Goal: Feedback & Contribution: Submit feedback/report problem

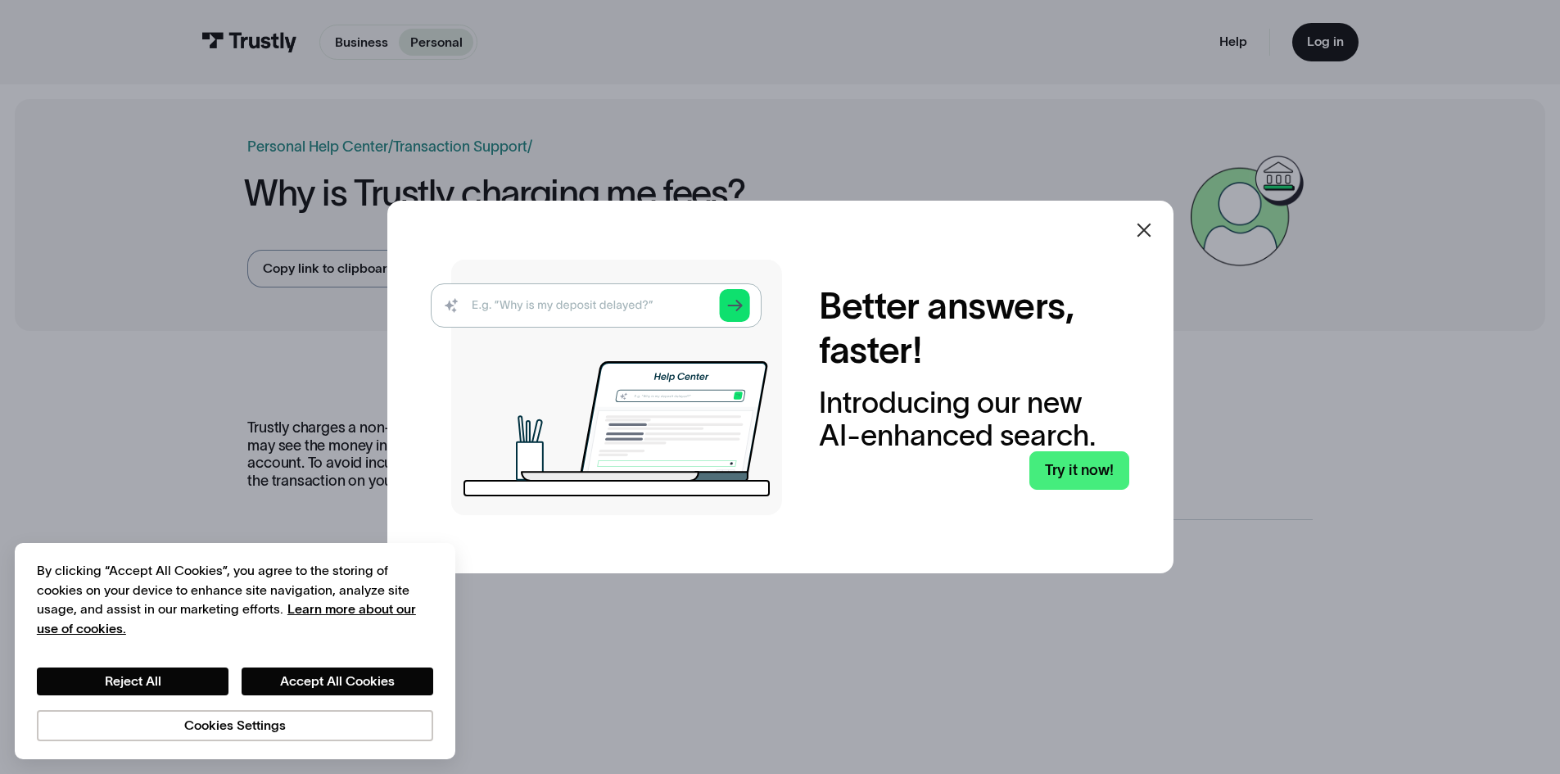
click at [1148, 229] on icon at bounding box center [1144, 230] width 20 height 20
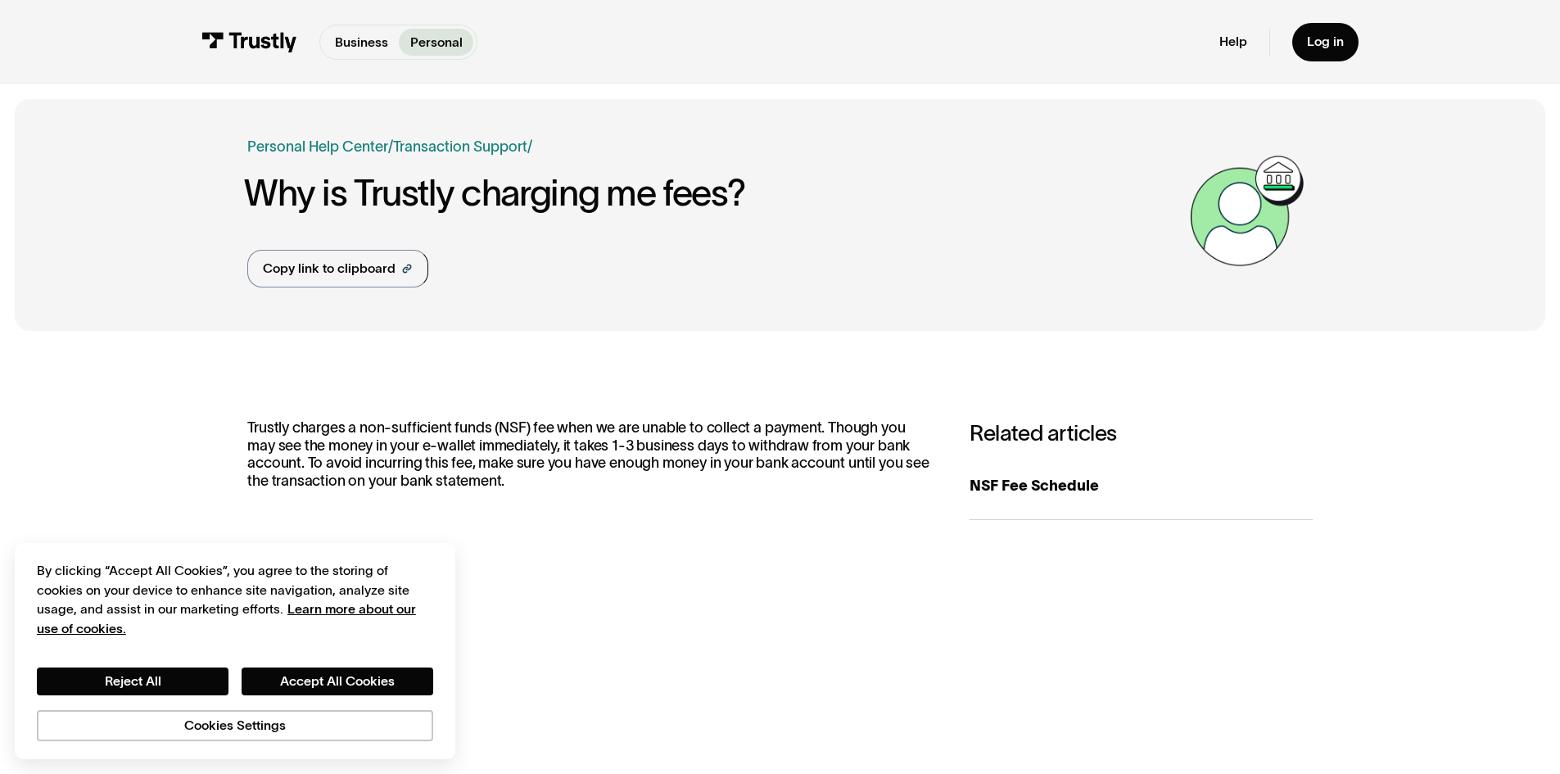
click at [599, 623] on div "Was this article helpful?" at bounding box center [570, 627] width 646 height 22
click at [326, 269] on div "Copy link to clipboard" at bounding box center [329, 269] width 133 height 20
click at [204, 672] on button "Reject All" at bounding box center [133, 682] width 192 height 28
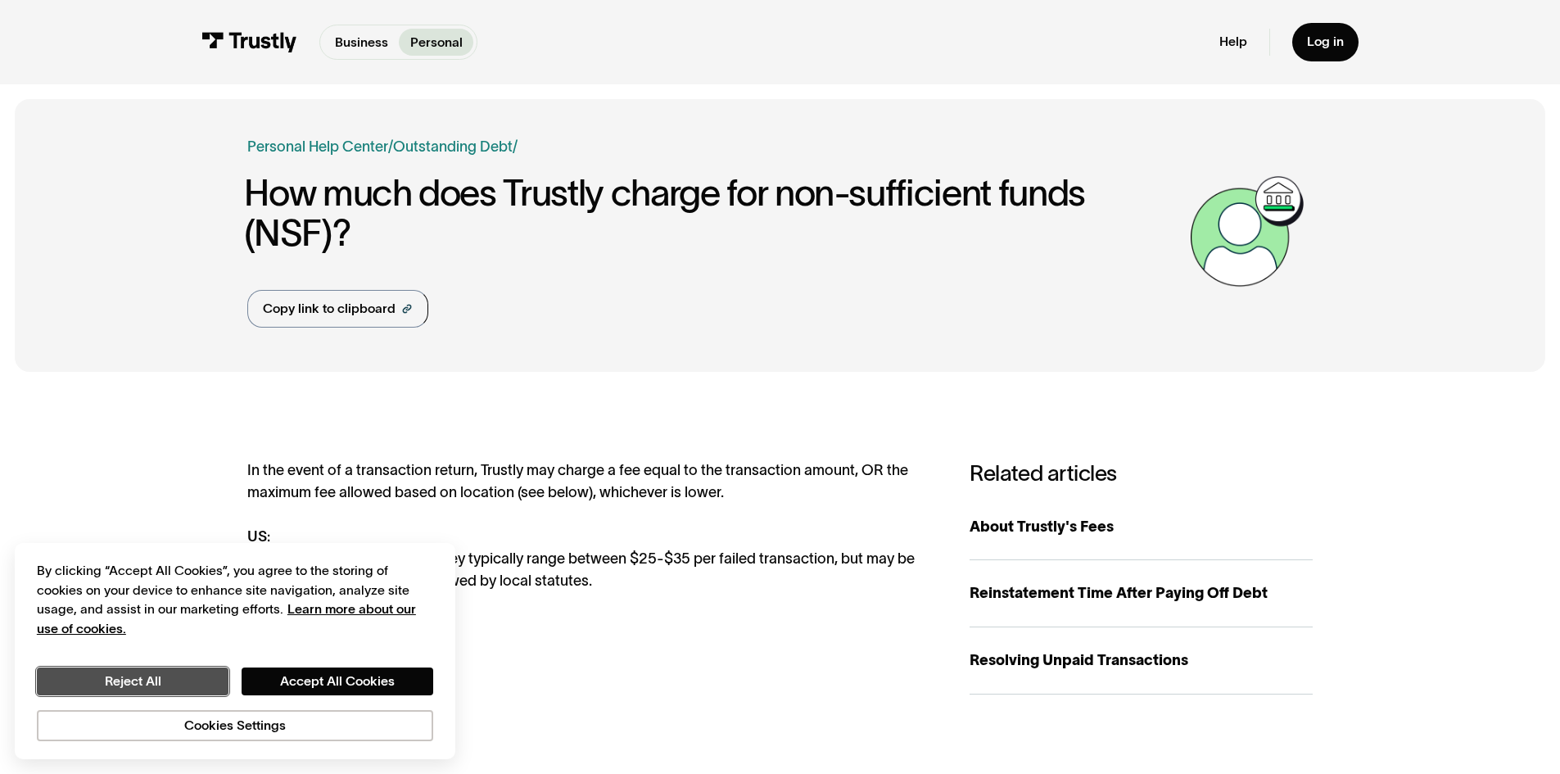
click at [191, 681] on button "Reject All" at bounding box center [133, 682] width 192 height 28
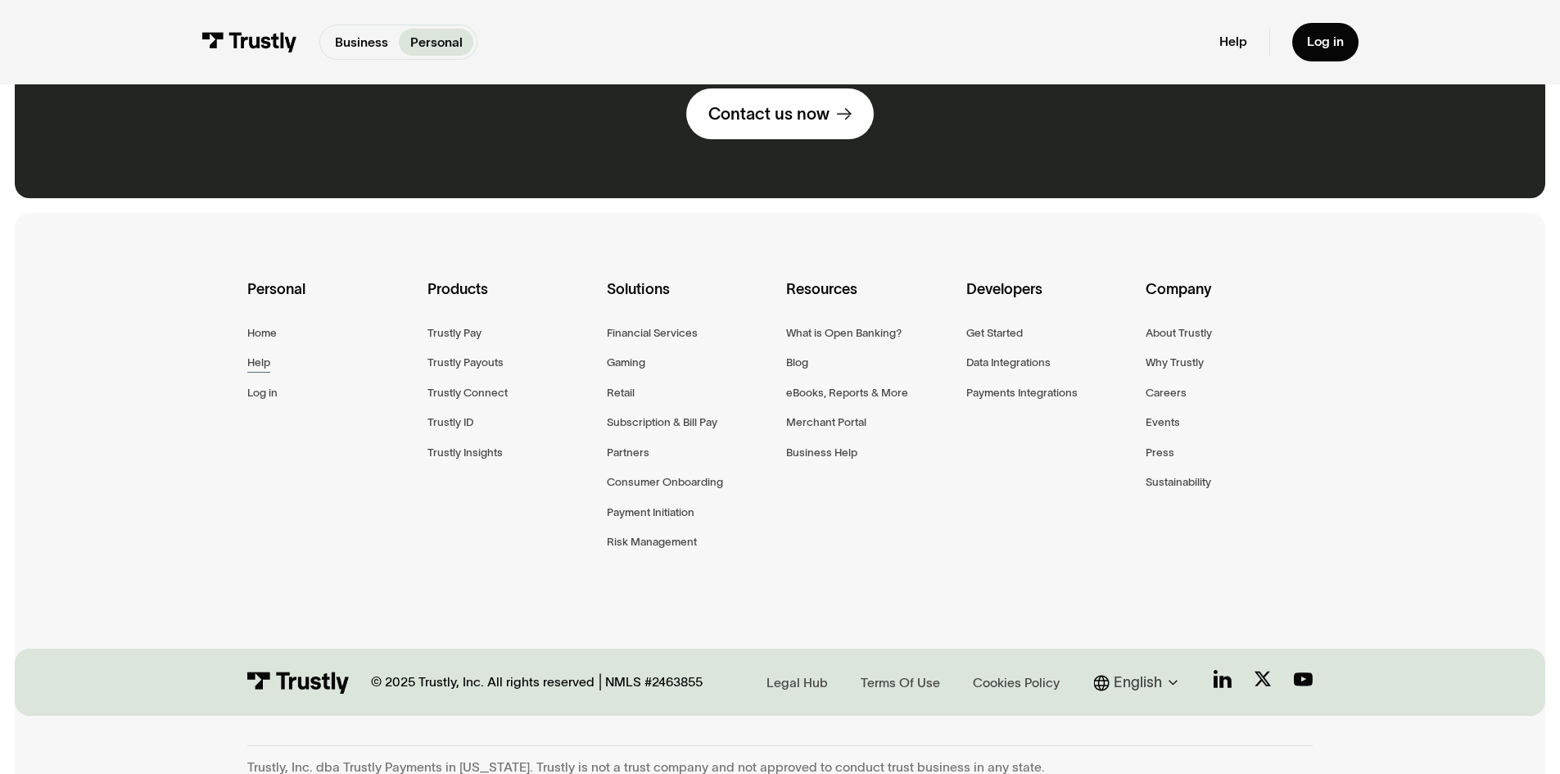
scroll to position [881, 0]
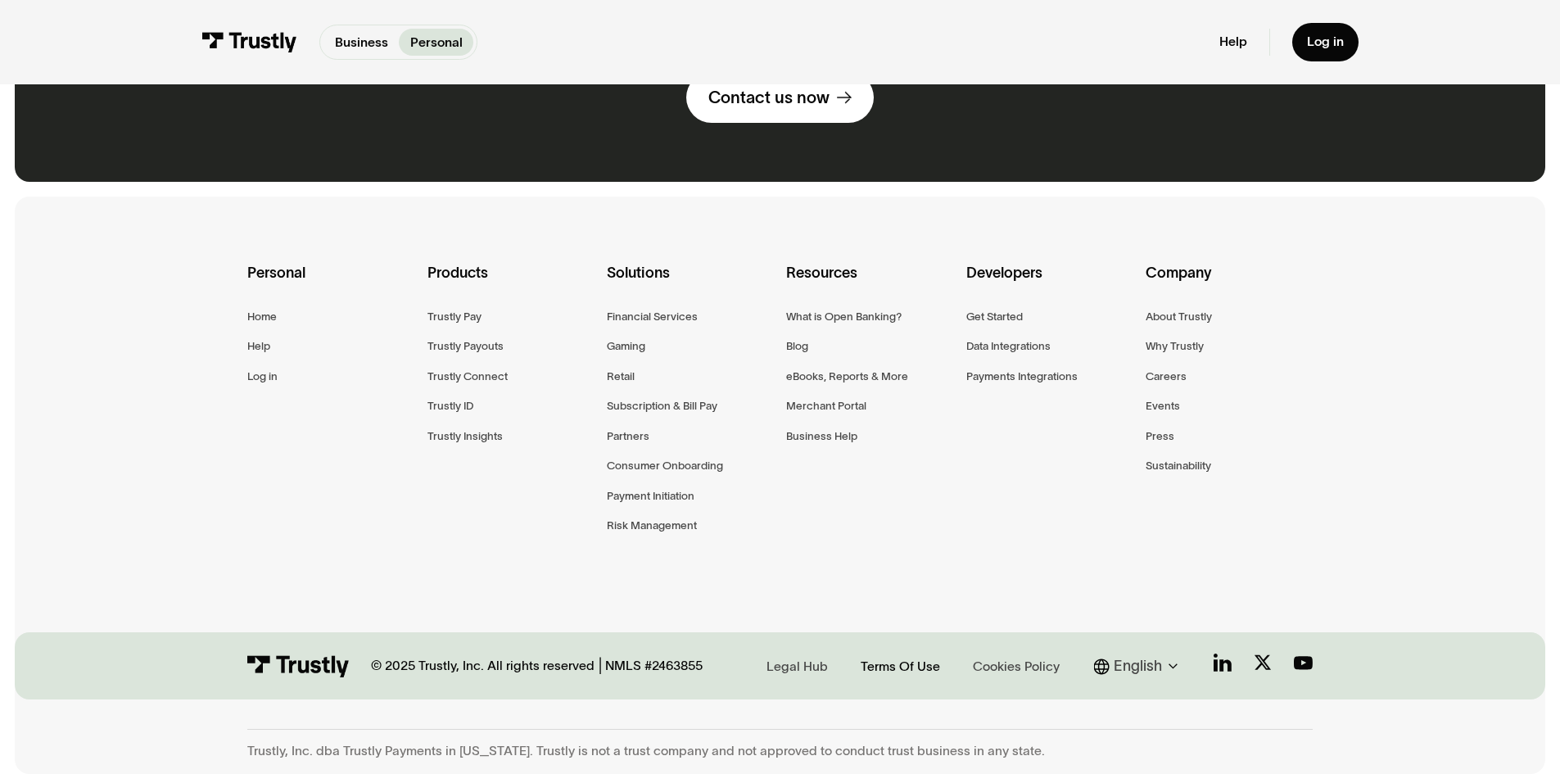
click at [917, 666] on div "Terms Of Use" at bounding box center [900, 667] width 79 height 18
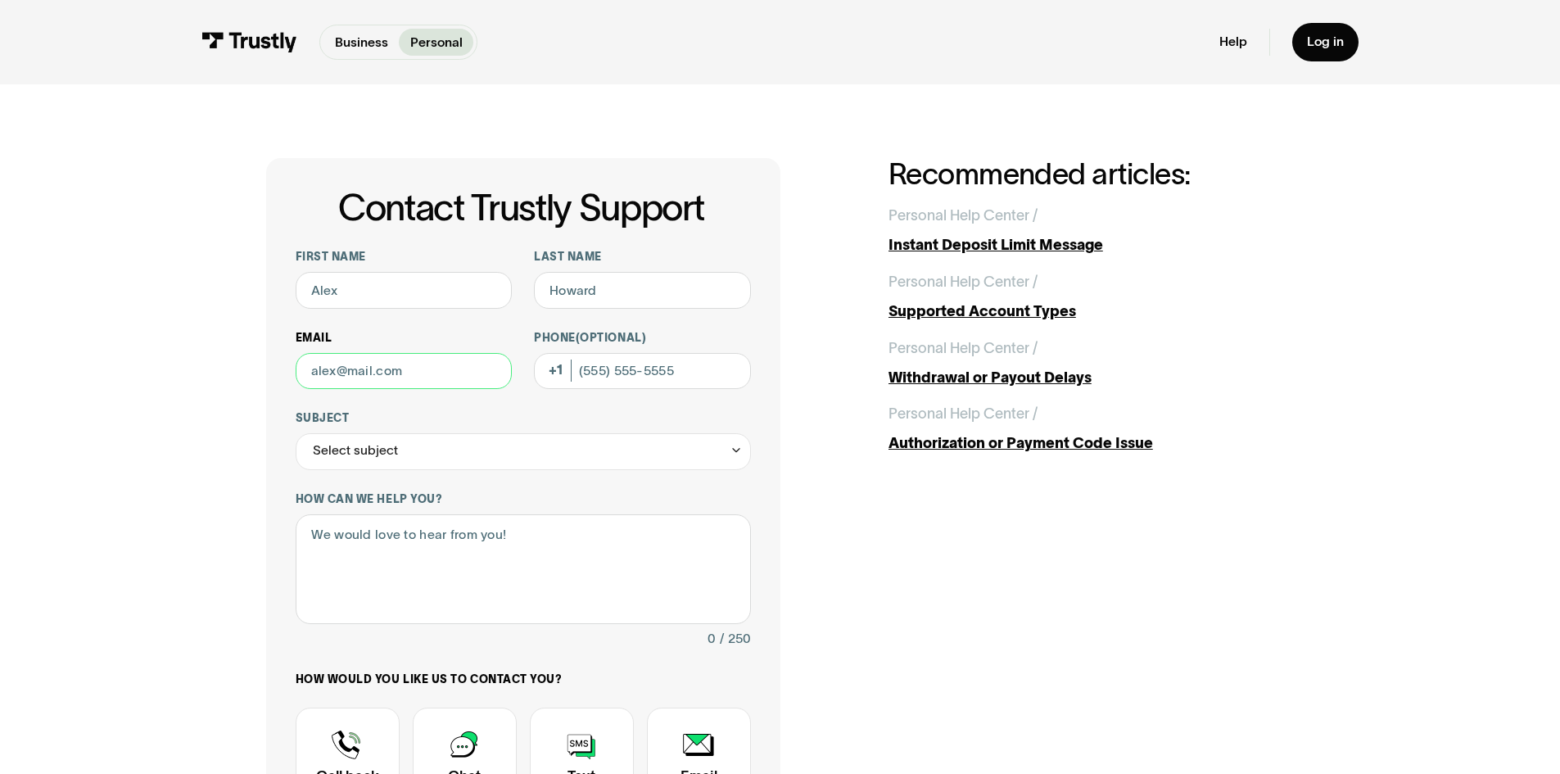
click at [394, 374] on input "Email" at bounding box center [404, 371] width 217 height 37
type input "atjensen503@gmail.com"
type input "Alexander"
type input "Jensen"
type input "(503) 551-7126"
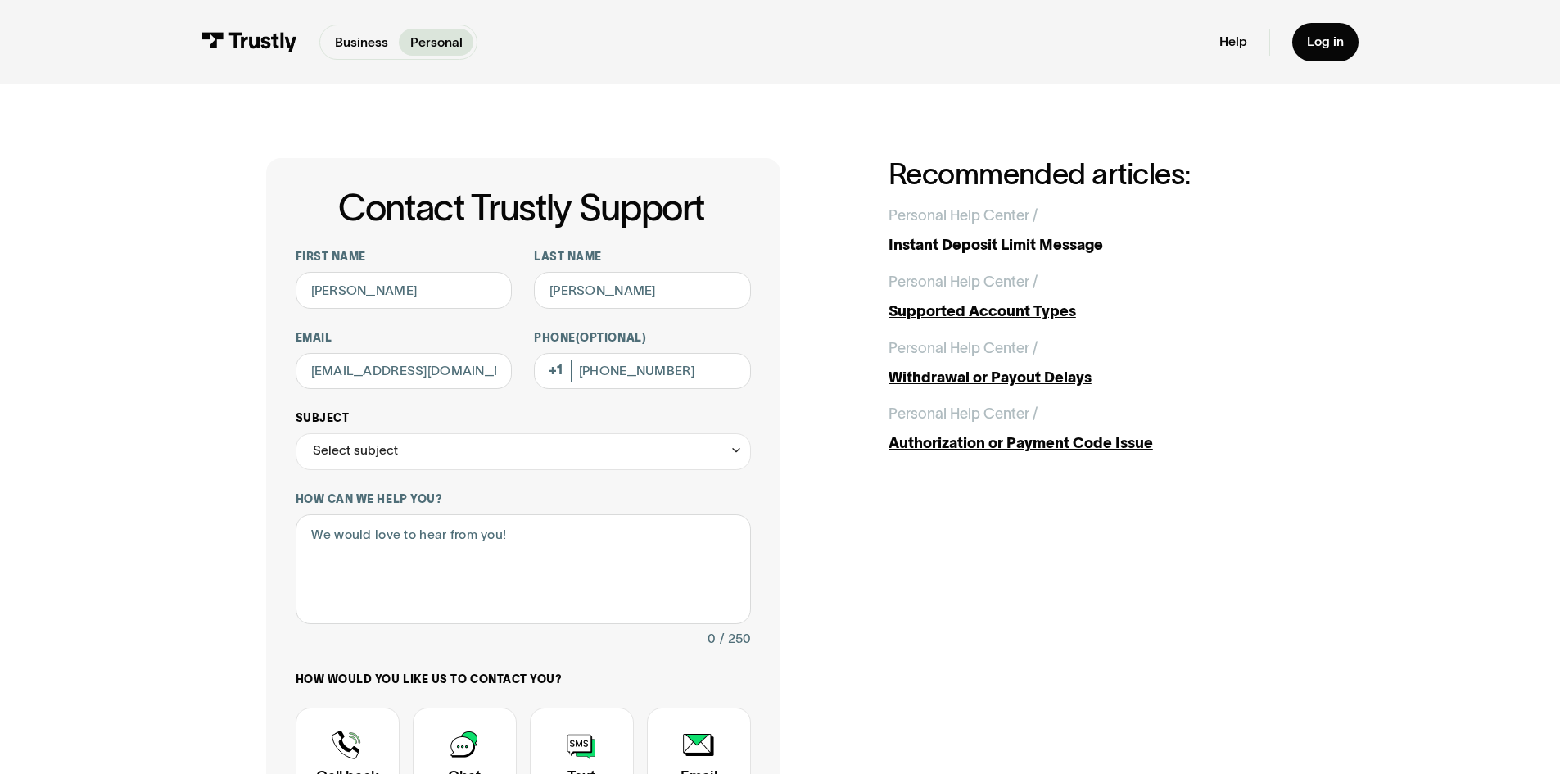
click at [455, 451] on div "Select subject" at bounding box center [523, 451] width 455 height 37
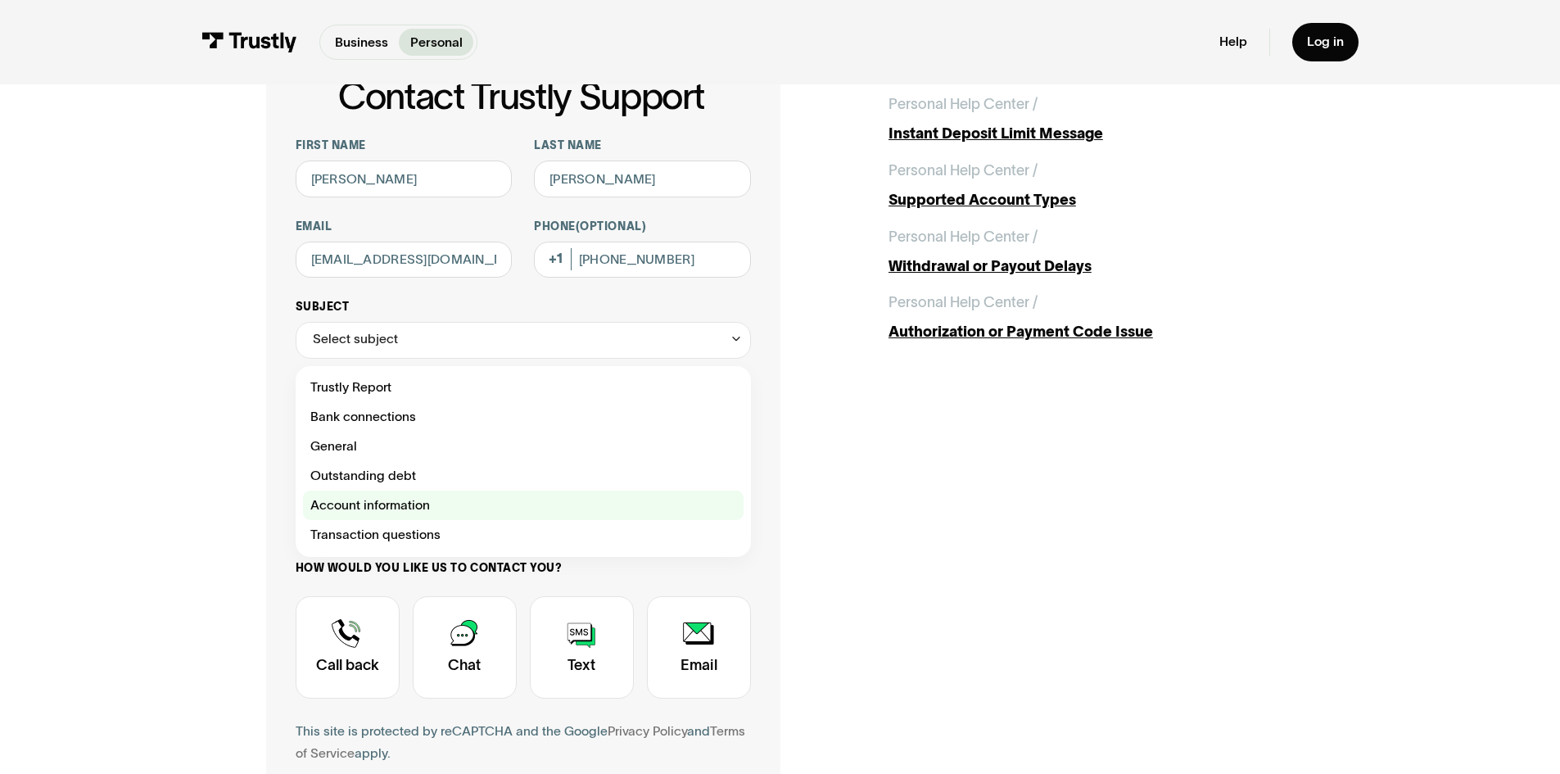
scroll to position [82, 0]
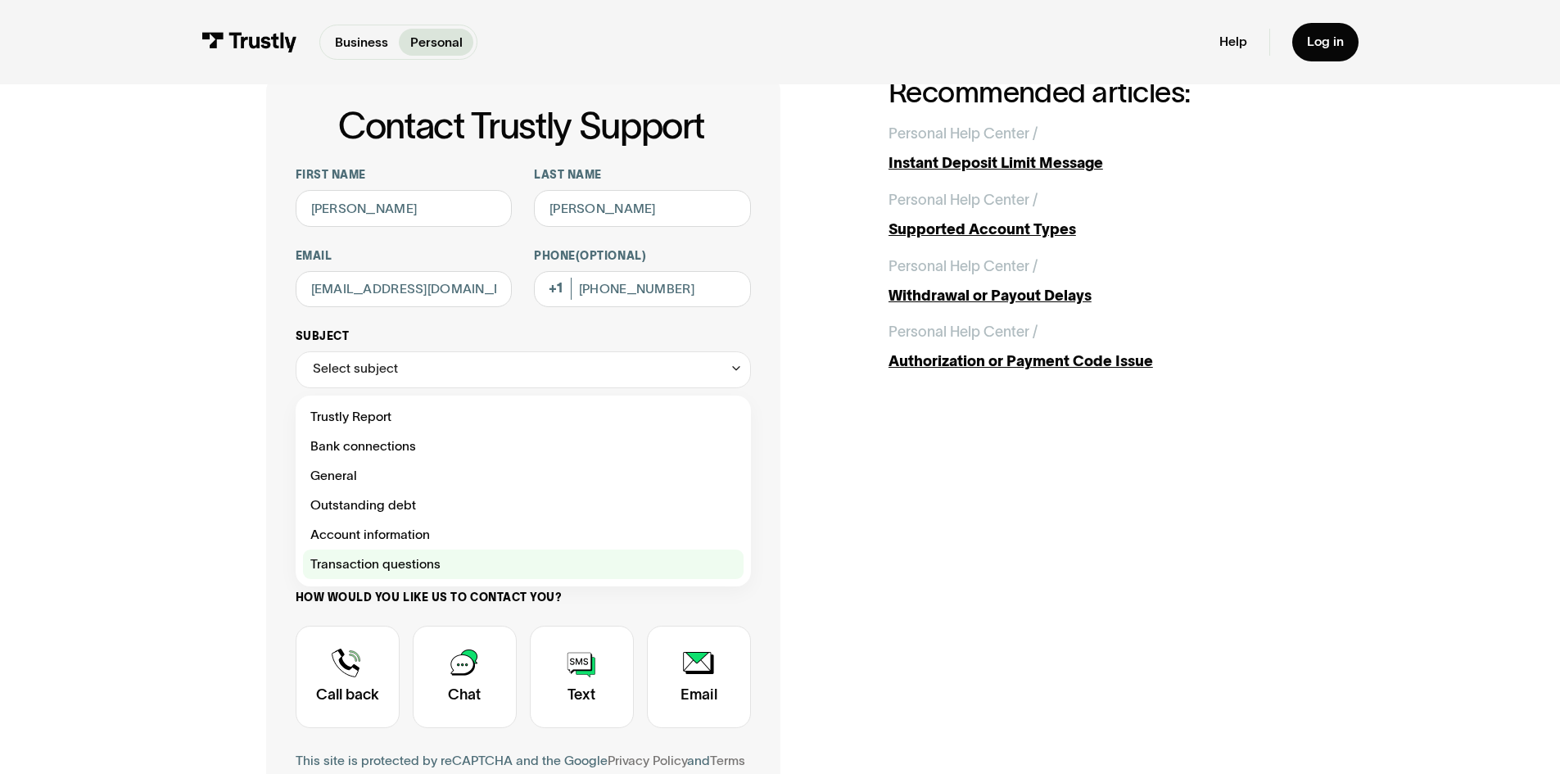
click at [385, 566] on div "Contact Trustly Support" at bounding box center [523, 564] width 441 height 29
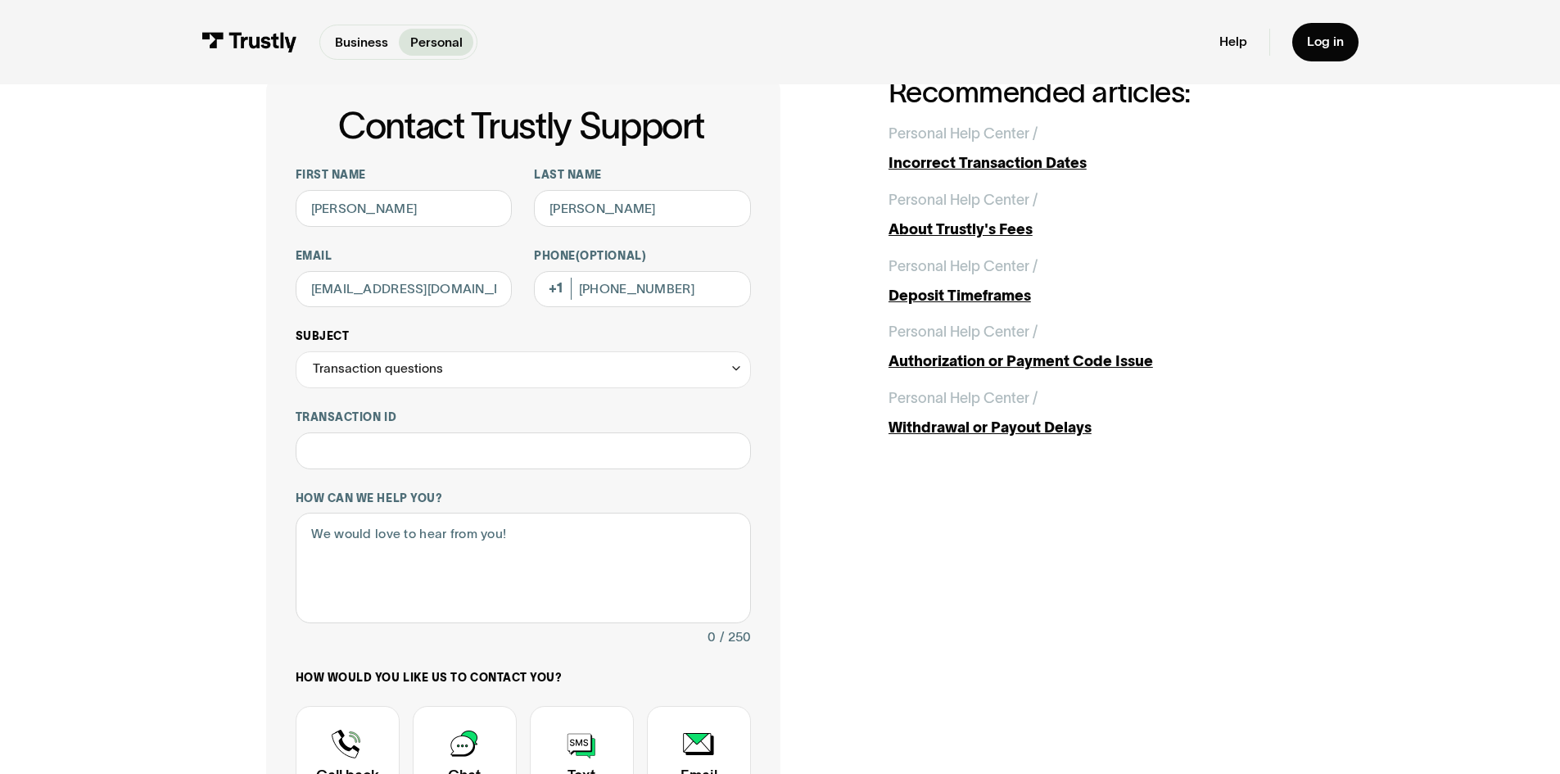
click at [431, 381] on div "Transaction questions" at bounding box center [523, 369] width 455 height 37
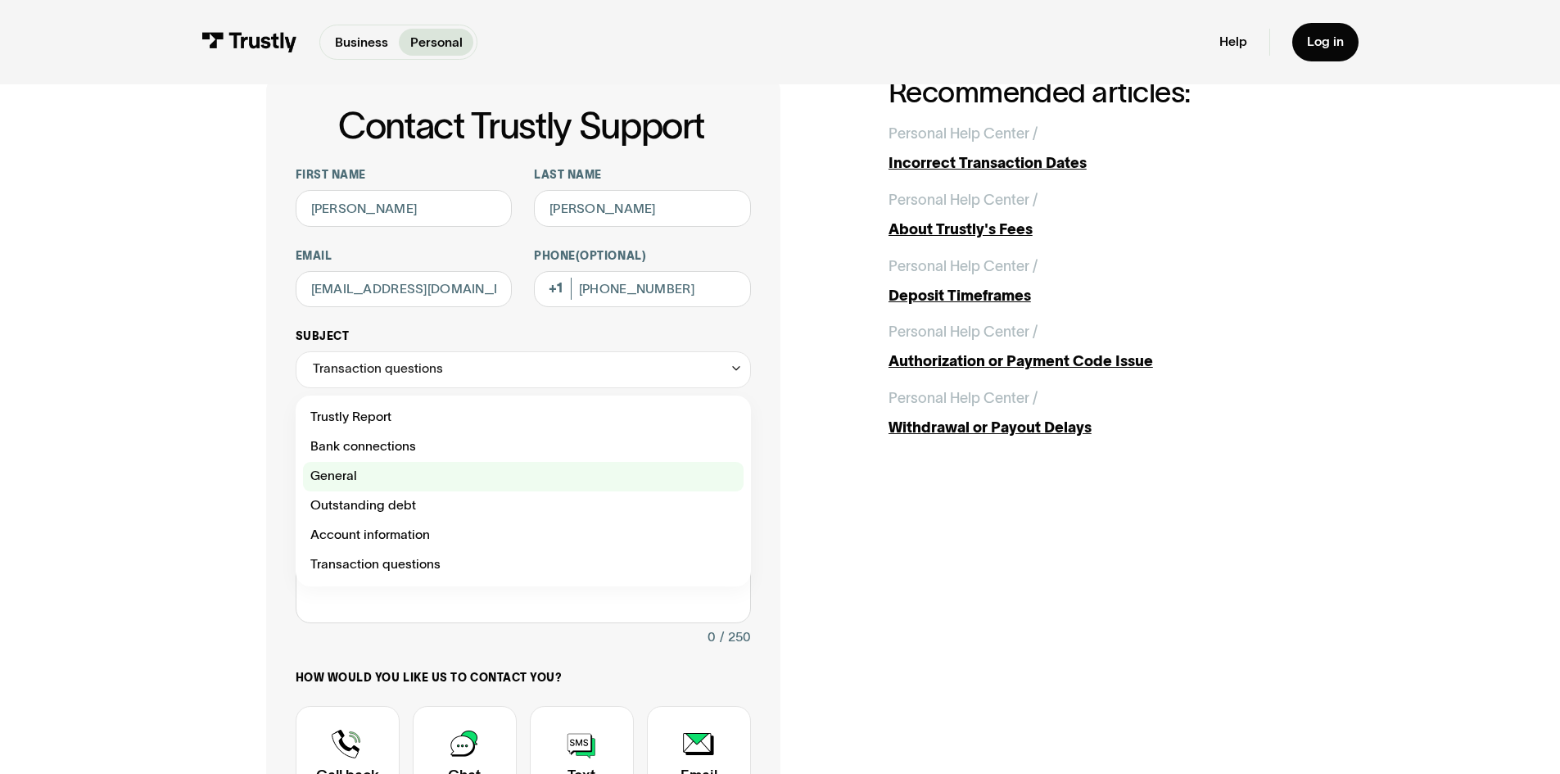
click at [361, 471] on div "Contact Trustly Support" at bounding box center [523, 476] width 441 height 29
type input "*******"
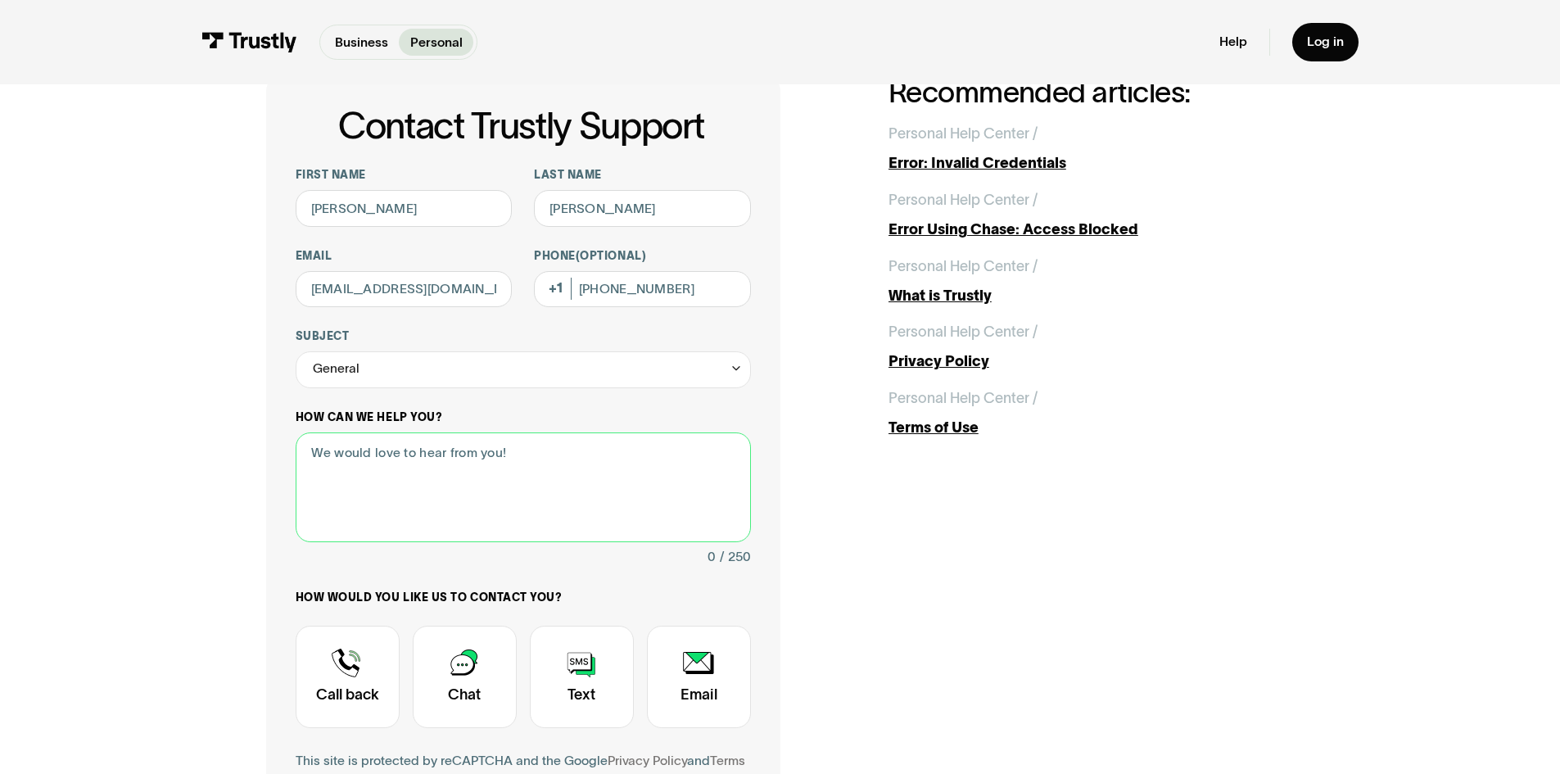
click at [396, 464] on textarea "How can we help you?" at bounding box center [523, 487] width 455 height 111
paste textarea "Hi Trustly Support, I received your notice of a $65 NSF fee for two Underdog tr…"
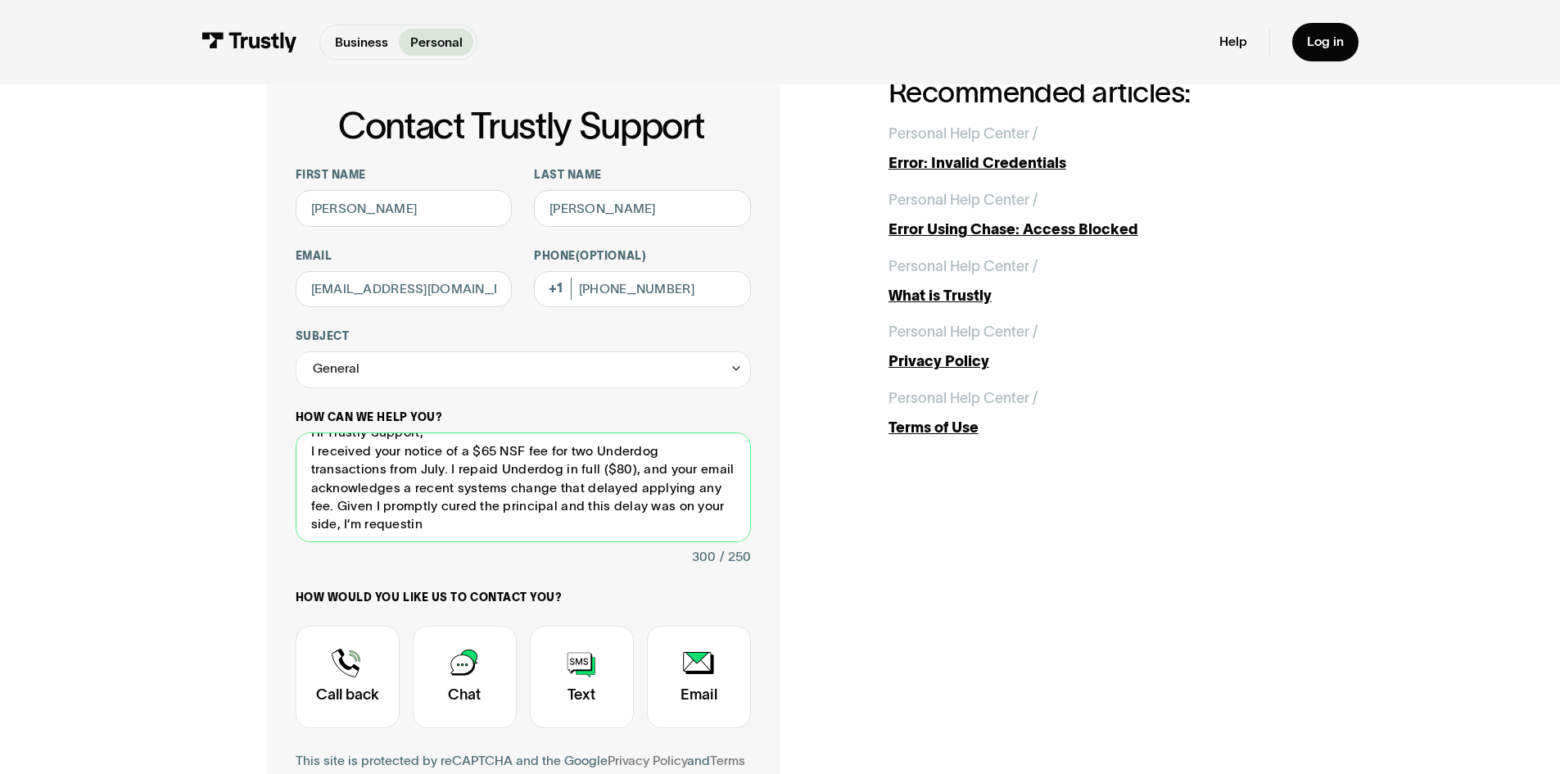
scroll to position [24, 0]
type textarea "Hi Trustly Support, I received your notice of a $65 NSF fee for two Underdog tr…"
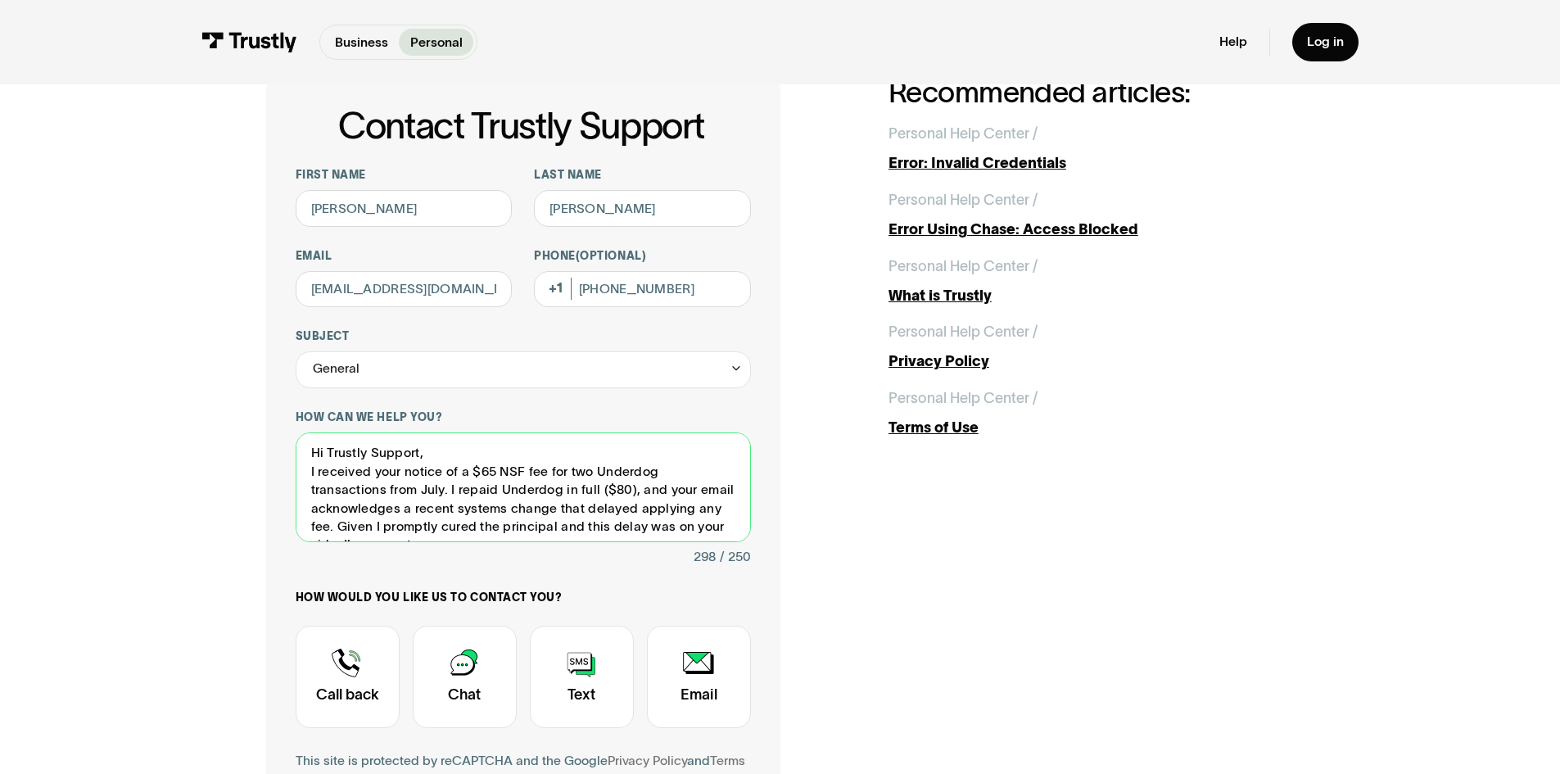
drag, startPoint x: 442, startPoint y: 524, endPoint x: 202, endPoint y: 383, distance: 278.3
click at [203, 383] on div "Contact Trustly Support First name Alexander Last name Jensen Email atjensen503…" at bounding box center [780, 494] width 1487 height 985
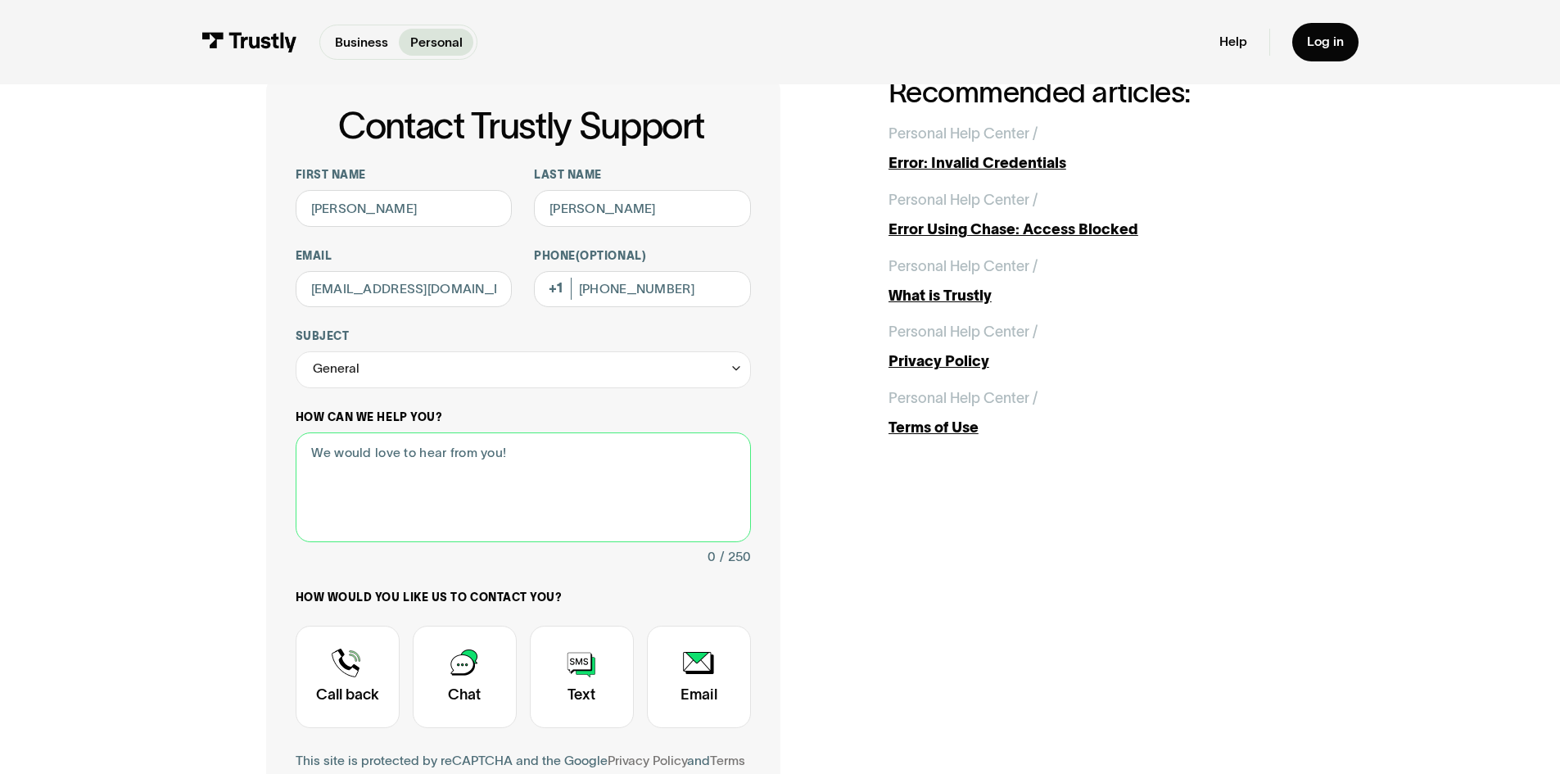
paste textarea "I repaid Underdog $80 in full. Your email says a system change delayed NSF fees…"
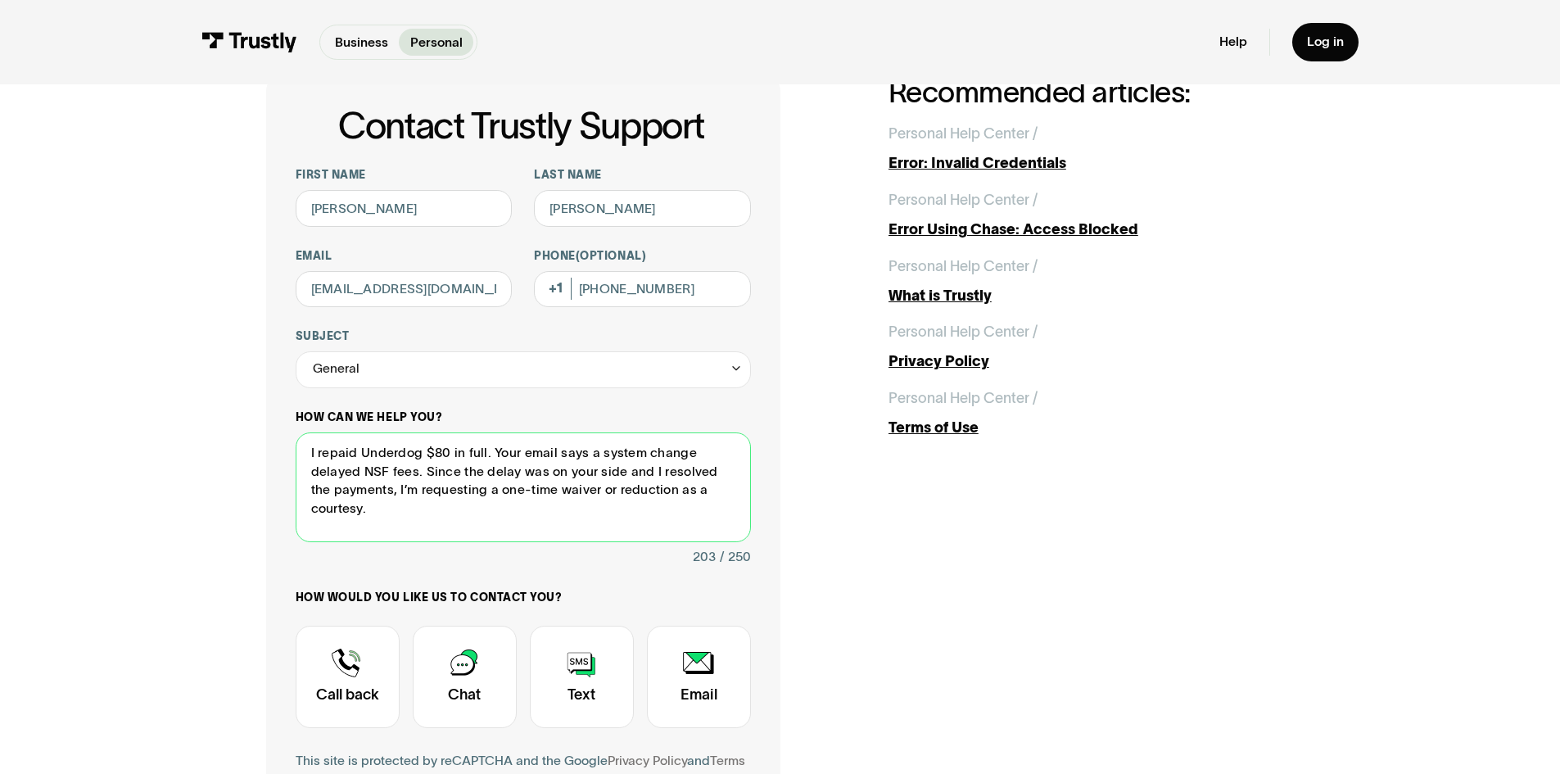
click at [482, 492] on textarea "I repaid Underdog $80 in full. Your email says a system change delayed NSF fees…" at bounding box center [523, 487] width 455 height 111
drag, startPoint x: 647, startPoint y: 492, endPoint x: 574, endPoint y: 495, distance: 72.9
click at [574, 495] on textarea "I repaid Underdog $80 in full. Your email says a system change delayed NSF fees…" at bounding box center [523, 487] width 455 height 111
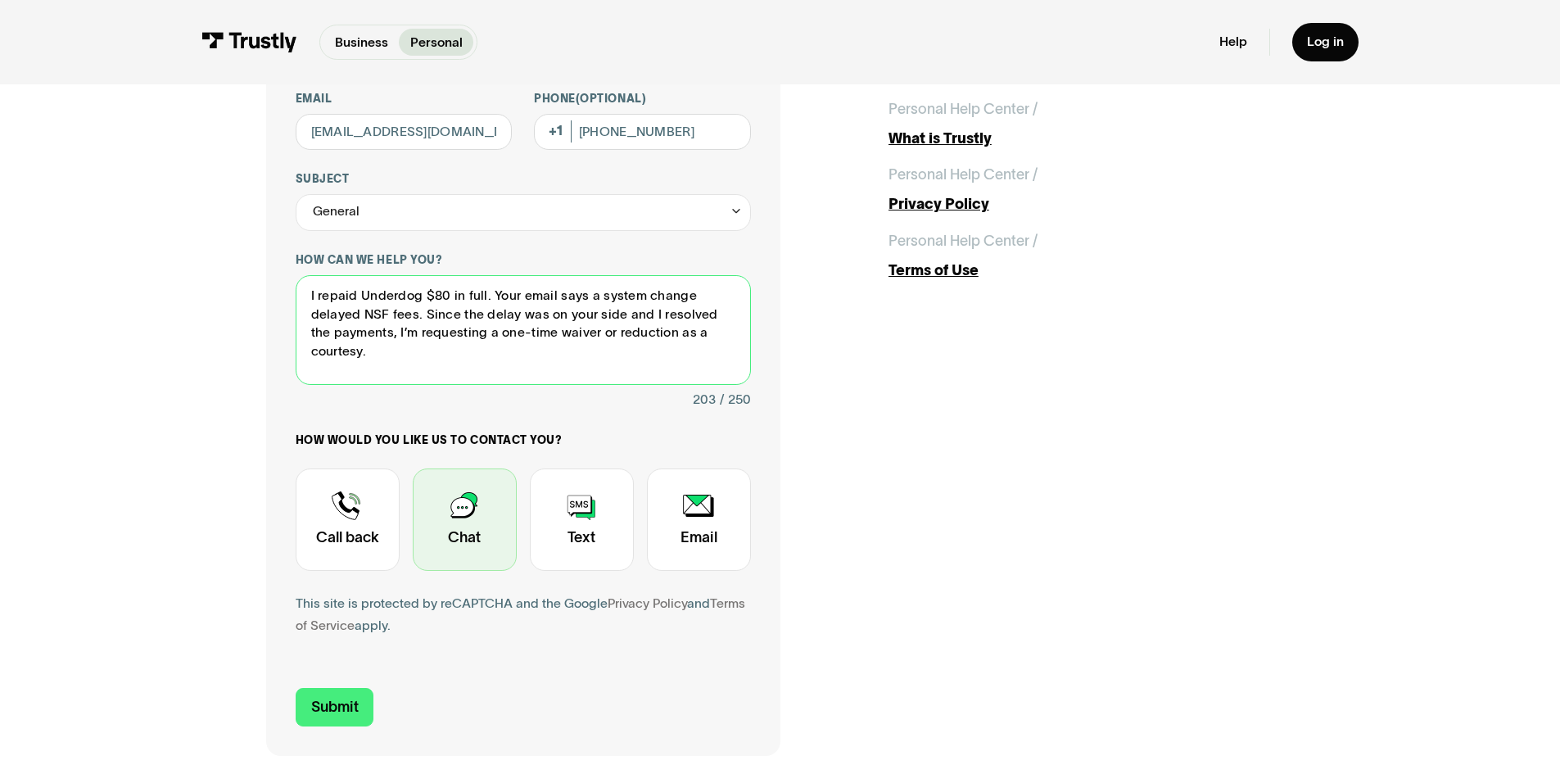
scroll to position [246, 0]
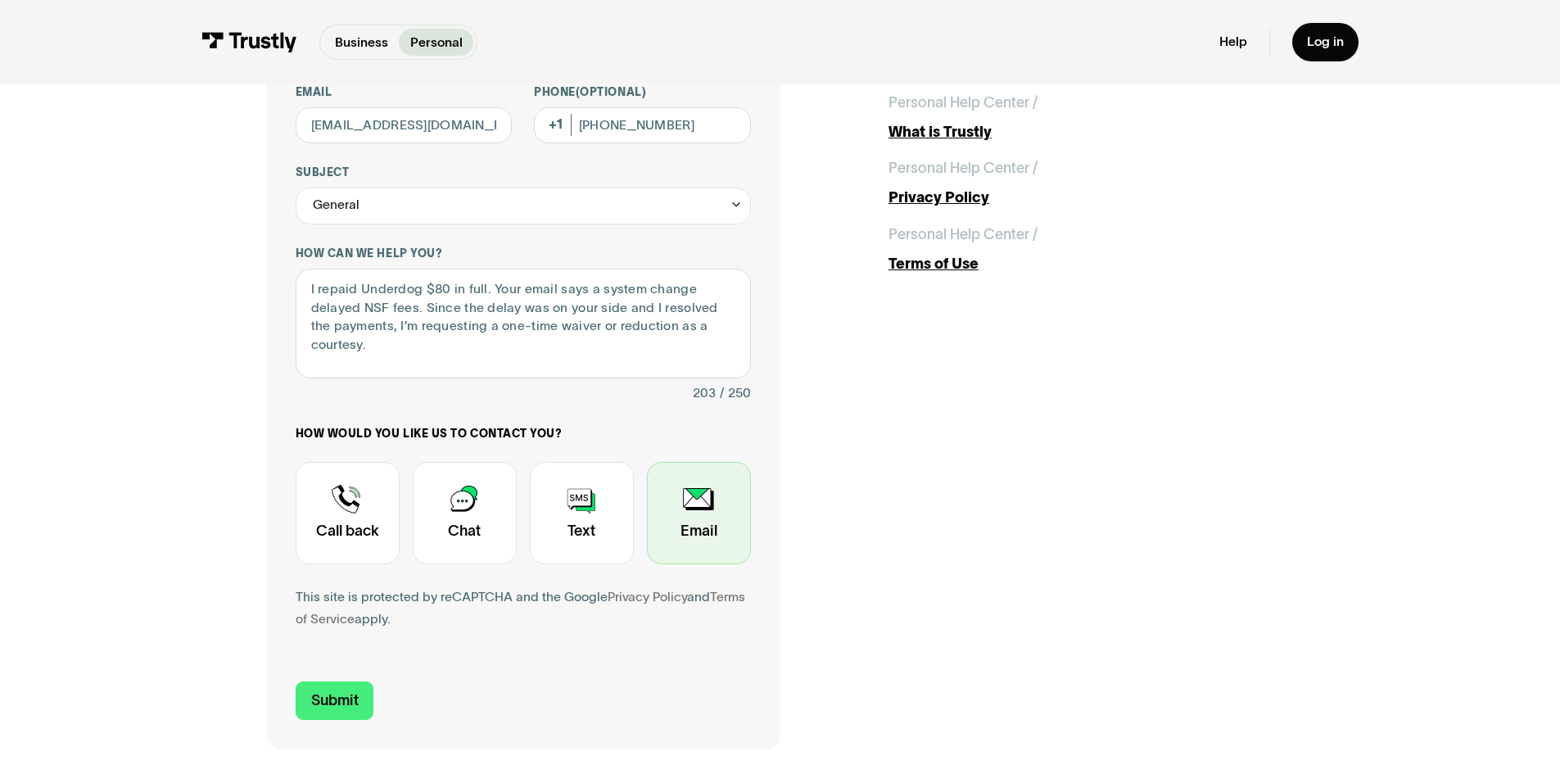
click at [693, 515] on div "Contact Trustly Support" at bounding box center [699, 513] width 104 height 102
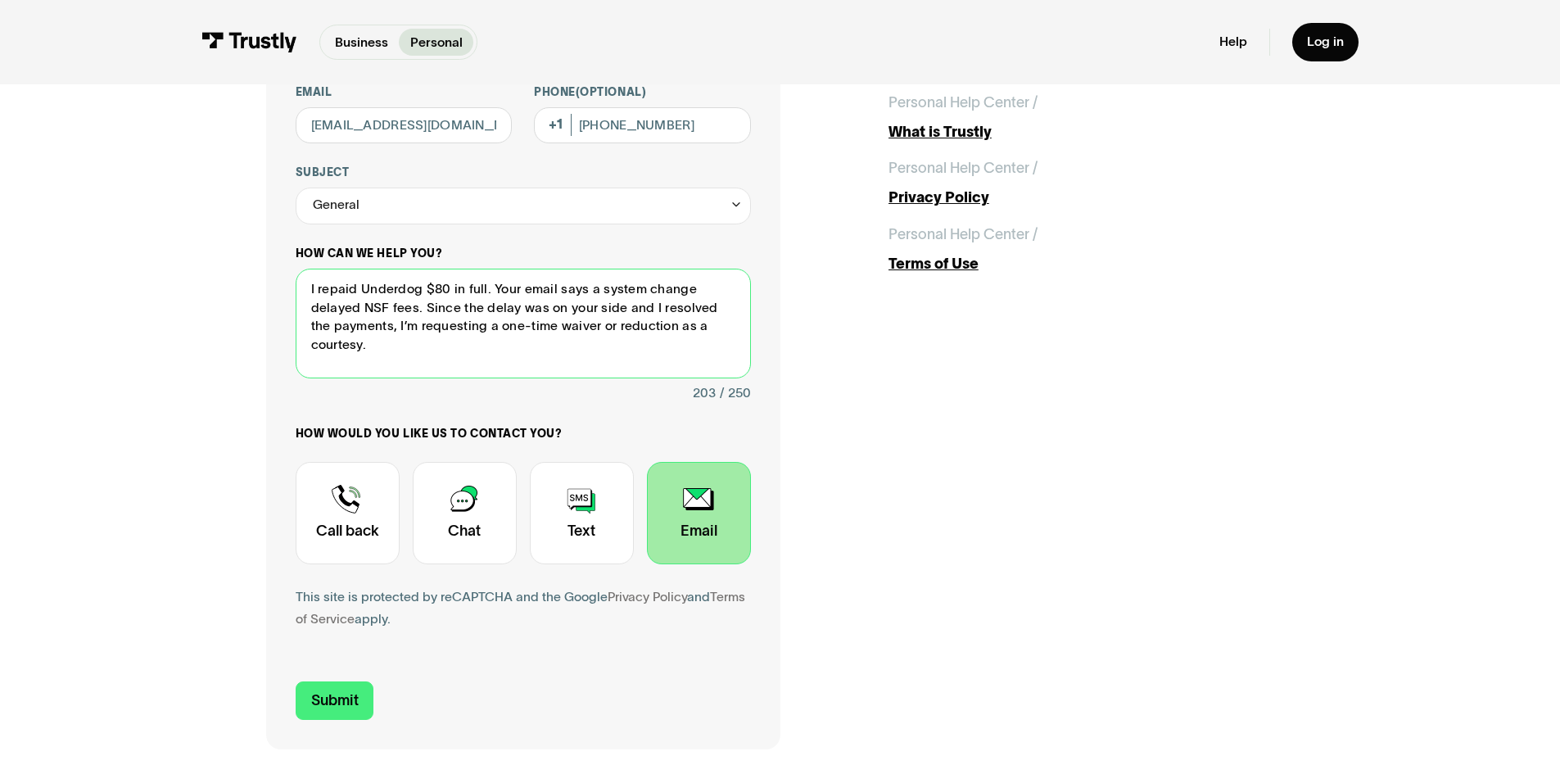
drag, startPoint x: 649, startPoint y: 325, endPoint x: 572, endPoint y: 334, distance: 77.5
click at [572, 334] on textarea "I repaid Underdog $80 in full. Your email says a system change delayed NSF fees…" at bounding box center [523, 324] width 455 height 111
type textarea "I repaid Underdog $80 in full. Your email says a system change delayed NSF fees…"
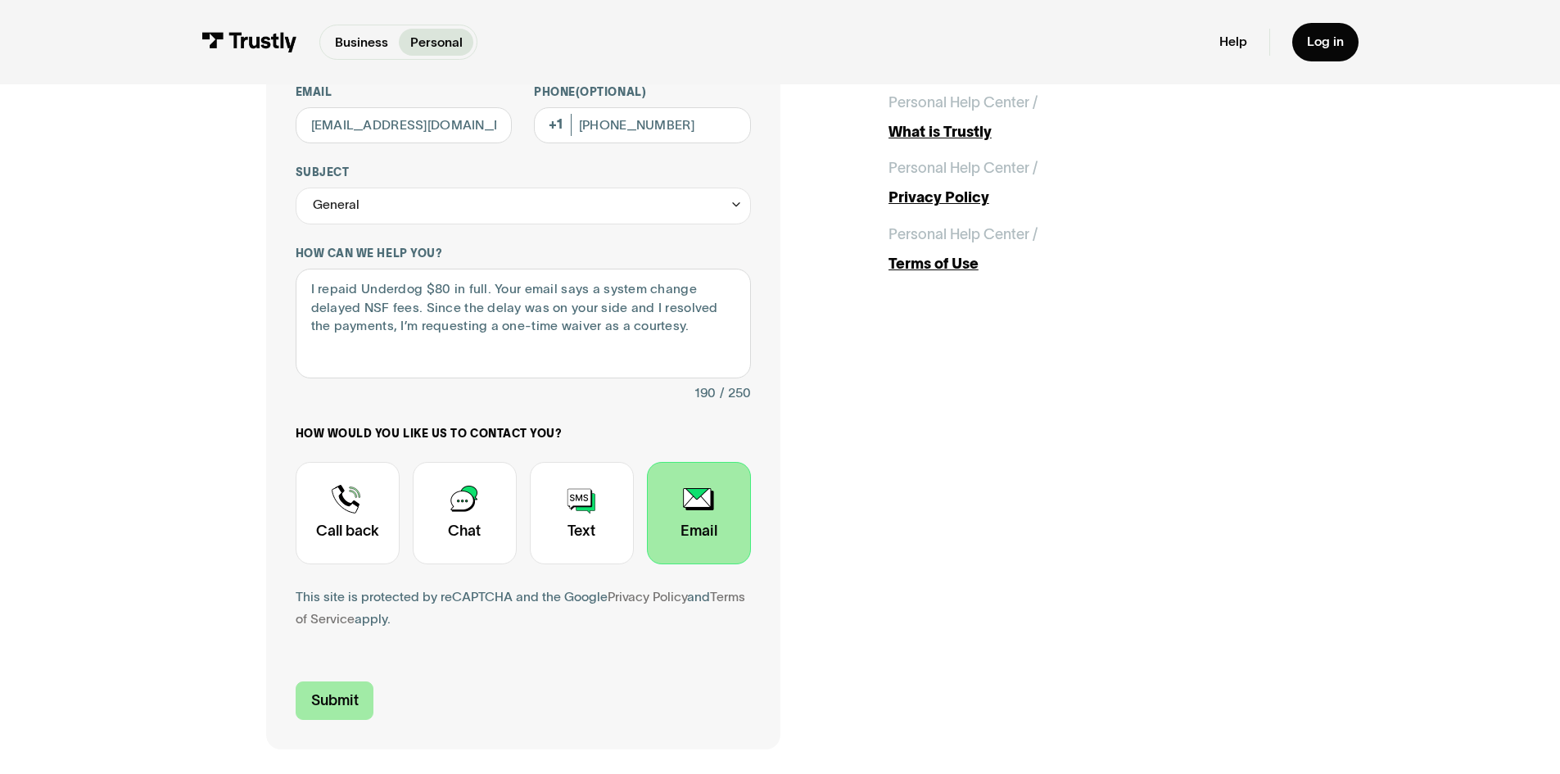
click at [349, 711] on input "Submit" at bounding box center [335, 701] width 79 height 38
type input "+15035517126"
